Goal: Information Seeking & Learning: Learn about a topic

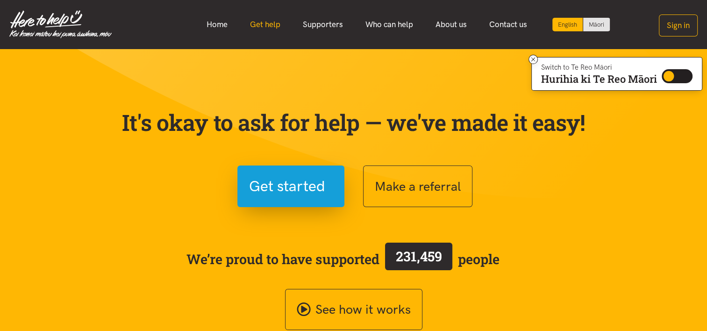
click at [263, 24] on link "Get help" at bounding box center [265, 24] width 53 height 20
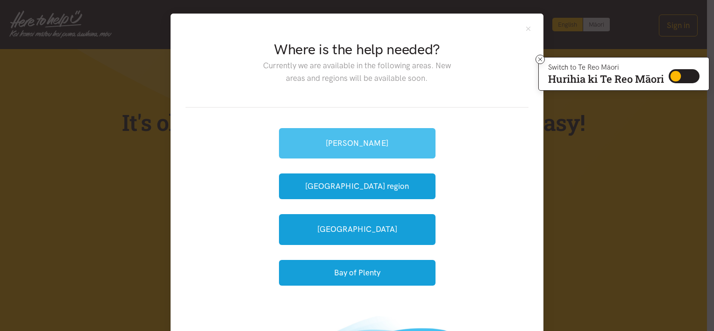
click at [351, 142] on link "[PERSON_NAME]" at bounding box center [357, 143] width 156 height 30
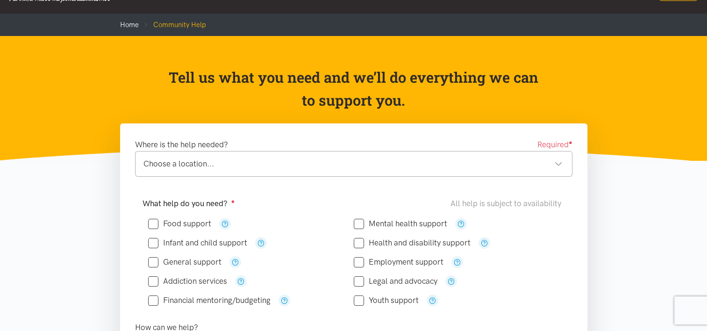
scroll to position [93, 0]
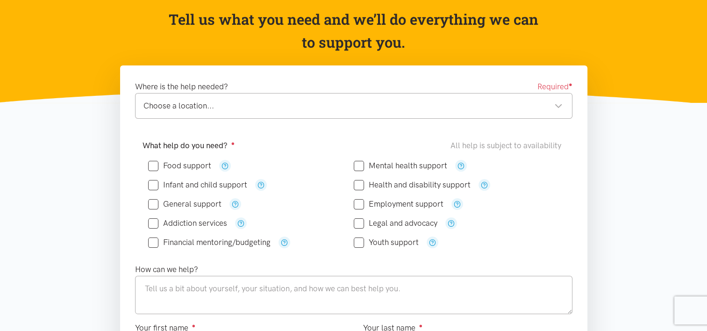
click at [230, 117] on div "Choose a location... Choose a location..." at bounding box center [353, 106] width 437 height 26
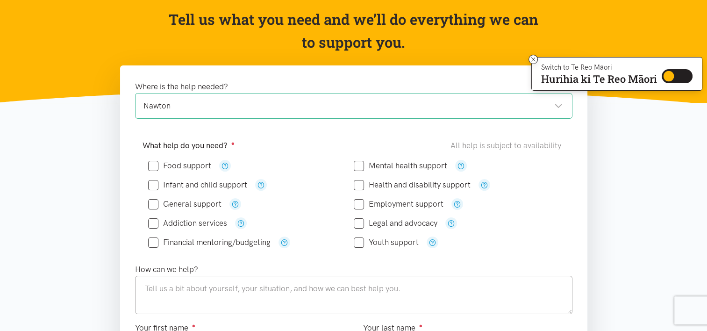
click at [171, 167] on input "Food support" at bounding box center [179, 166] width 63 height 8
checkbox input "true"
click at [192, 206] on input "General support" at bounding box center [184, 204] width 73 height 8
checkbox input "true"
click at [191, 226] on input "Addiction services" at bounding box center [187, 223] width 79 height 8
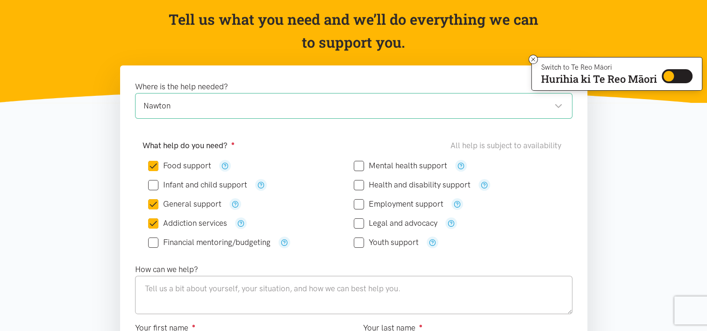
click at [194, 222] on input "Addiction services" at bounding box center [187, 223] width 79 height 8
checkbox input "false"
click at [220, 243] on input "Financial mentoring/budgeting" at bounding box center [209, 242] width 122 height 8
checkbox input "true"
click at [388, 163] on input "Mental health support" at bounding box center [400, 166] width 93 height 8
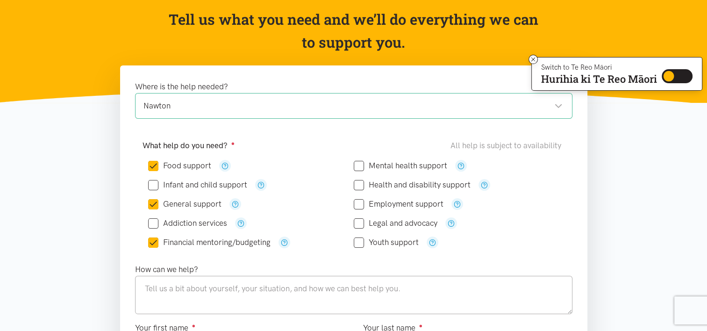
checkbox input "true"
click at [395, 223] on input "Legal and advocacy" at bounding box center [396, 223] width 84 height 8
checkbox input "true"
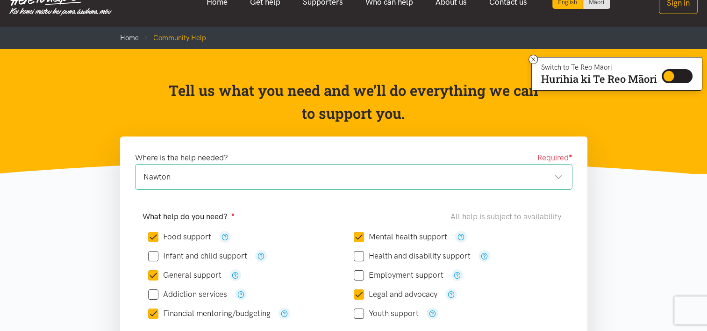
scroll to position [0, 0]
